Goal: Task Accomplishment & Management: Manage account settings

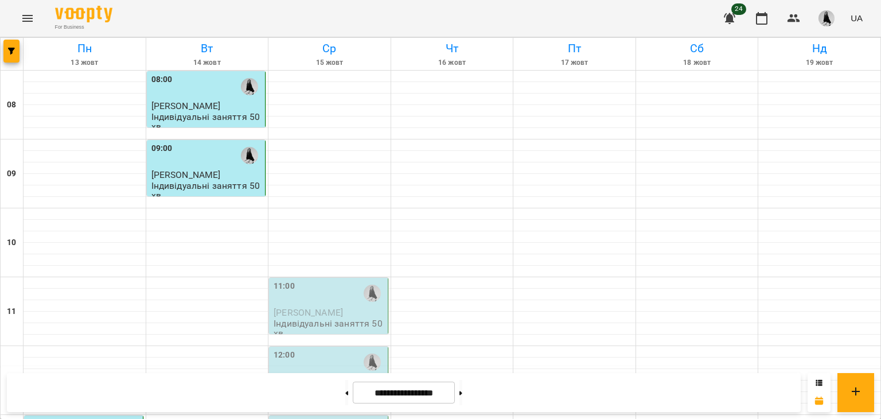
scroll to position [97, 0]
click at [311, 349] on div "12:00" at bounding box center [330, 362] width 112 height 26
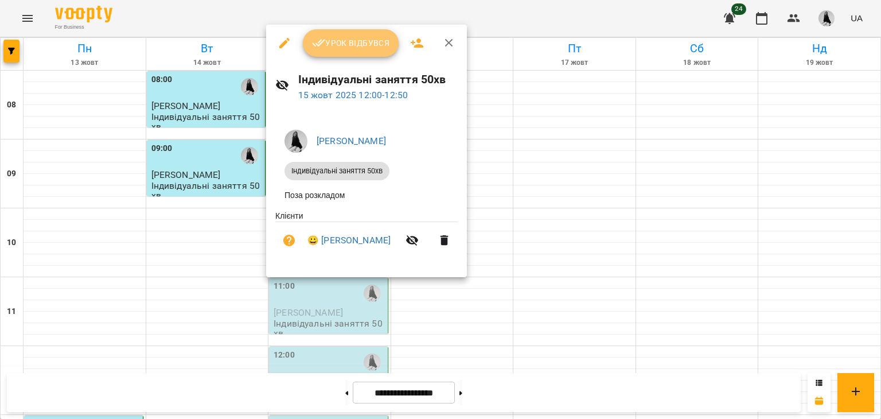
click at [342, 51] on button "Урок відбувся" at bounding box center [351, 43] width 96 height 28
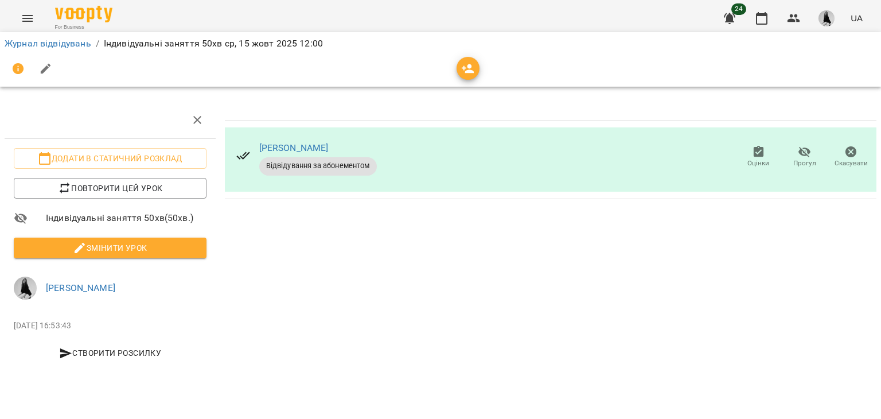
click at [139, 251] on span "Змінити урок" at bounding box center [110, 248] width 174 height 14
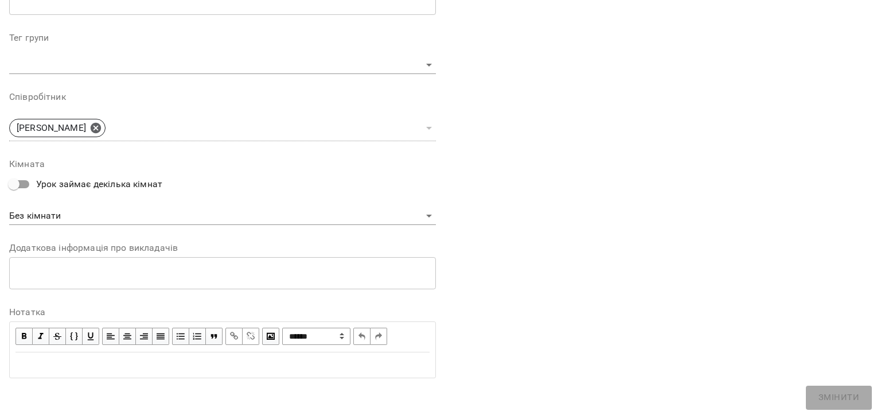
scroll to position [343, 0]
click at [58, 366] on div "Edit text" at bounding box center [222, 365] width 414 height 14
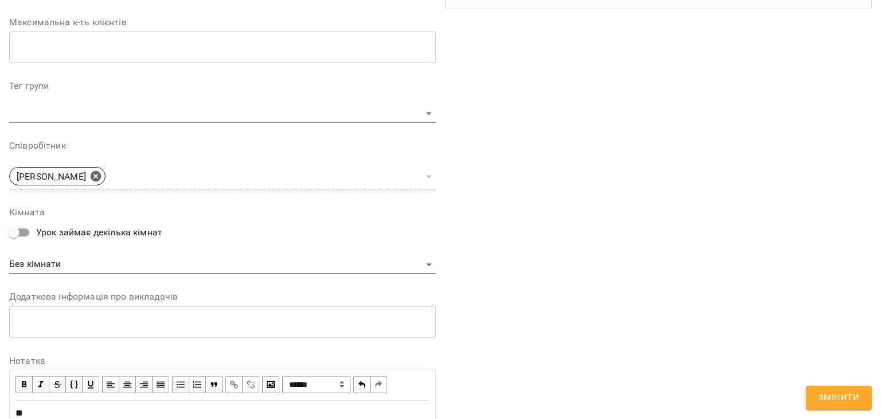
scroll to position [391, 0]
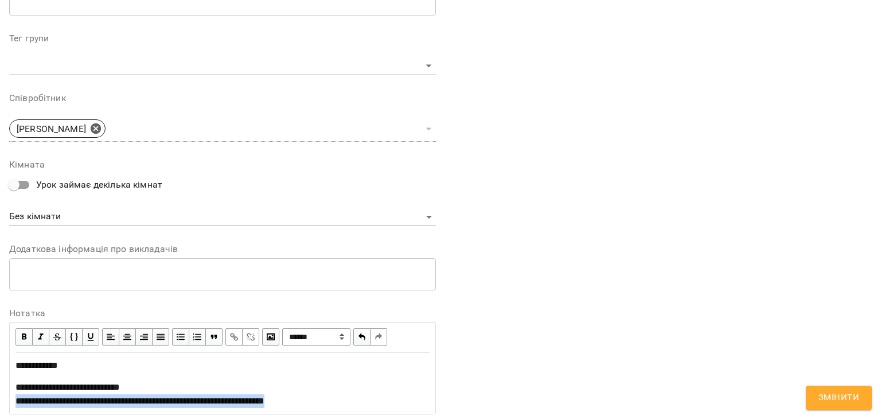
drag, startPoint x: 14, startPoint y: 398, endPoint x: 326, endPoint y: 397, distance: 311.9
click at [326, 397] on div "**********" at bounding box center [222, 383] width 424 height 60
click at [228, 339] on span "button" at bounding box center [234, 336] width 13 height 13
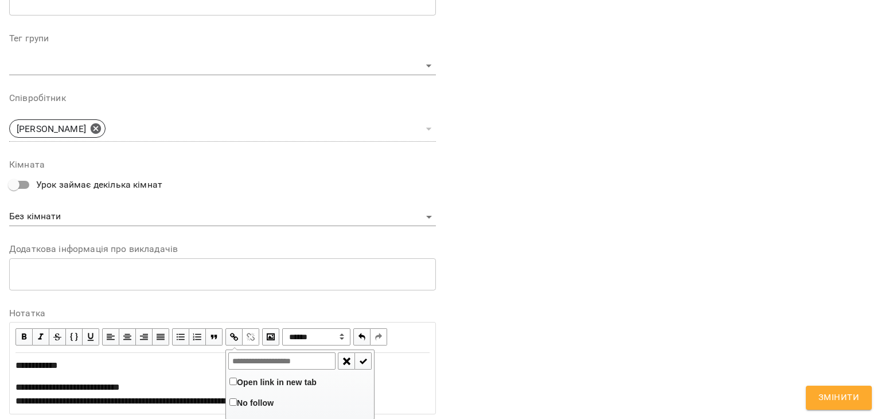
type input "**********"
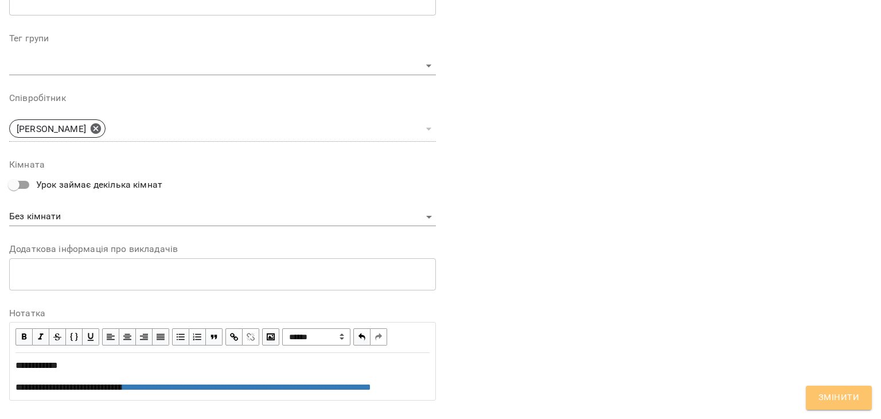
click at [840, 393] on span "Змінити" at bounding box center [838, 397] width 41 height 15
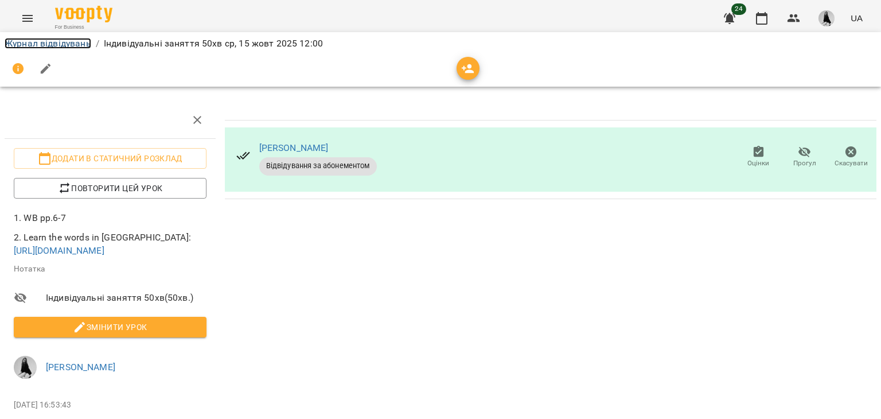
click at [59, 44] on link "Журнал відвідувань" at bounding box center [48, 43] width 87 height 11
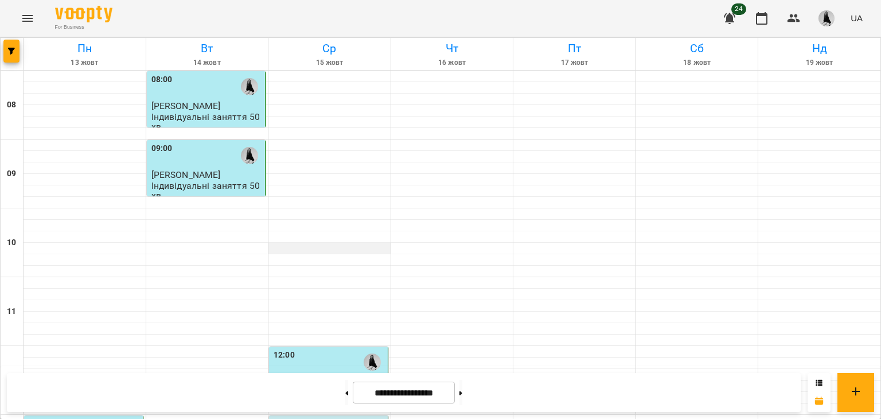
scroll to position [266, 0]
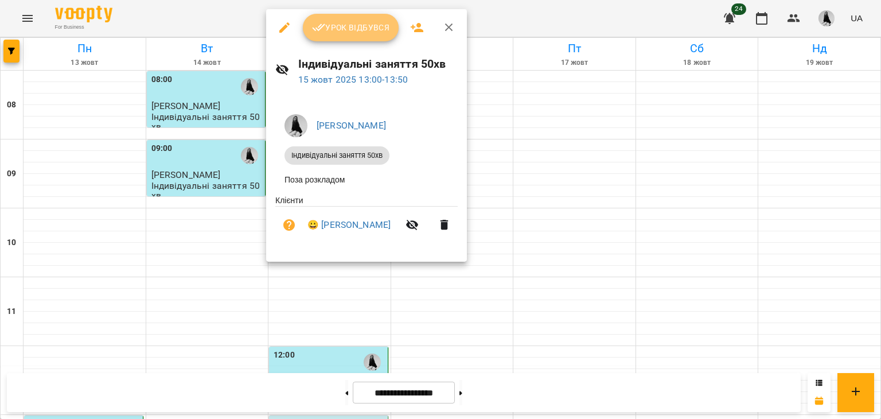
click at [343, 15] on button "Урок відбувся" at bounding box center [351, 28] width 96 height 28
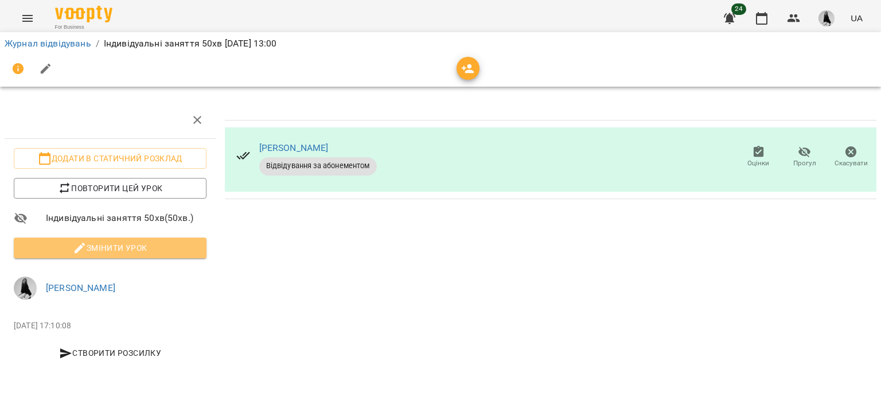
click at [155, 247] on span "Змінити урок" at bounding box center [110, 248] width 174 height 14
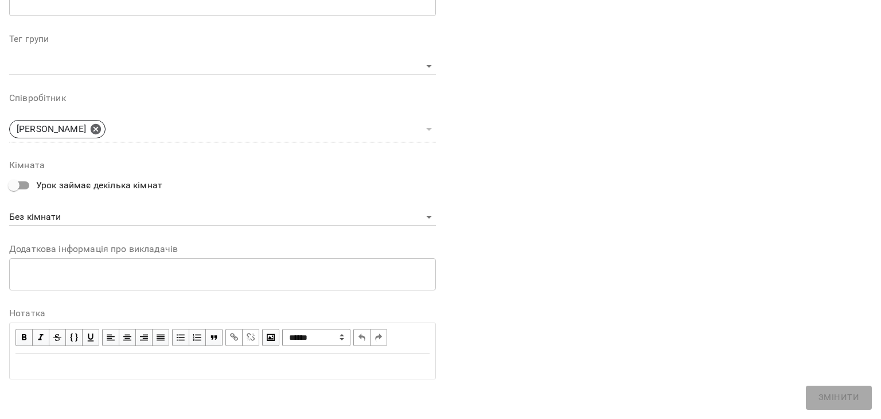
scroll to position [344, 0]
click at [44, 356] on div "Edit text" at bounding box center [222, 365] width 424 height 24
